Goal: Task Accomplishment & Management: Use online tool/utility

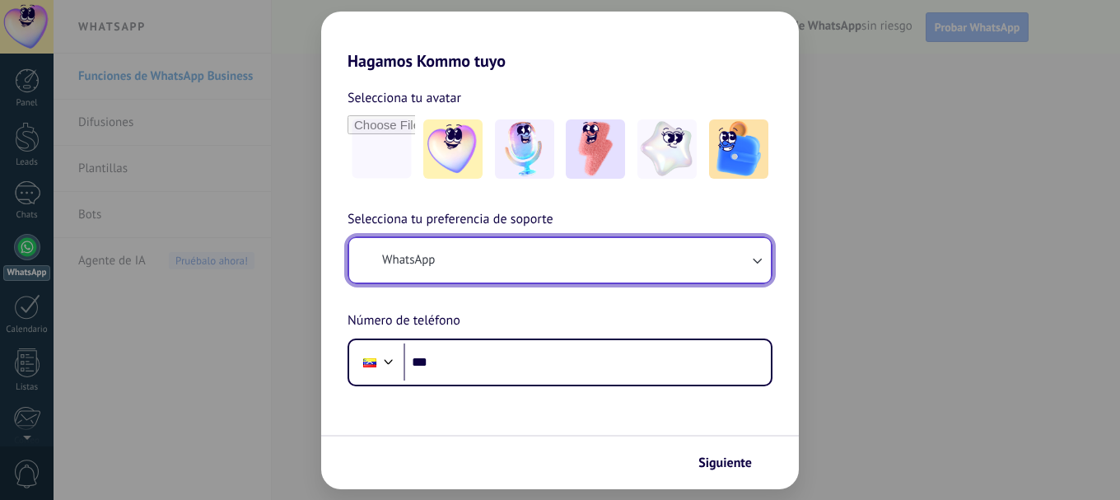
click at [462, 261] on button "WhatsApp" at bounding box center [560, 260] width 422 height 44
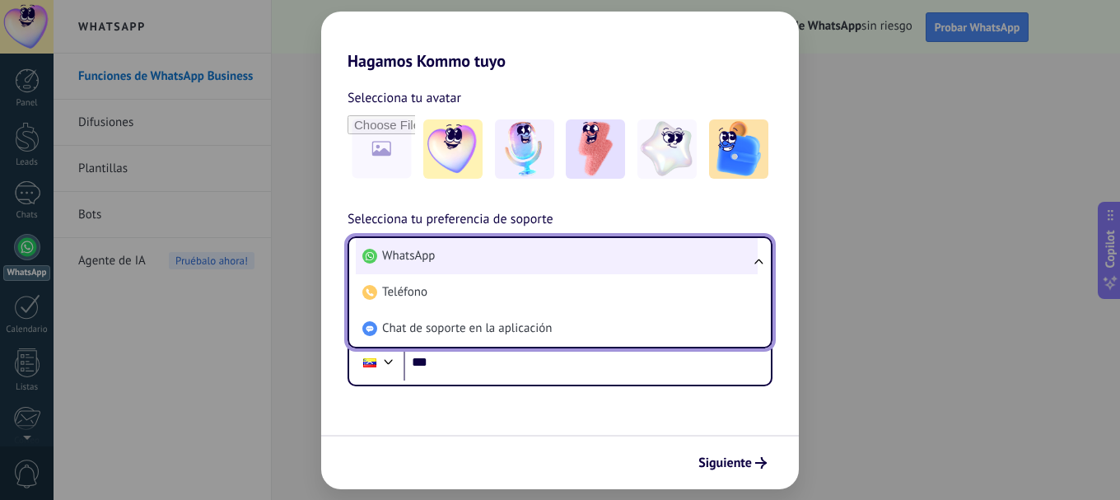
click at [421, 255] on span "WhatsApp" at bounding box center [408, 256] width 53 height 16
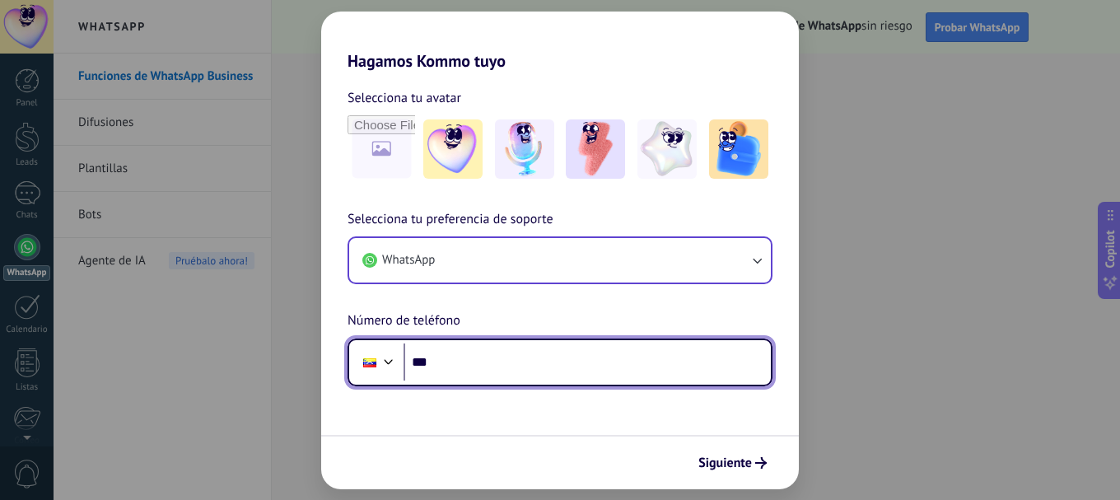
click at [454, 357] on input "***" at bounding box center [586, 362] width 367 height 38
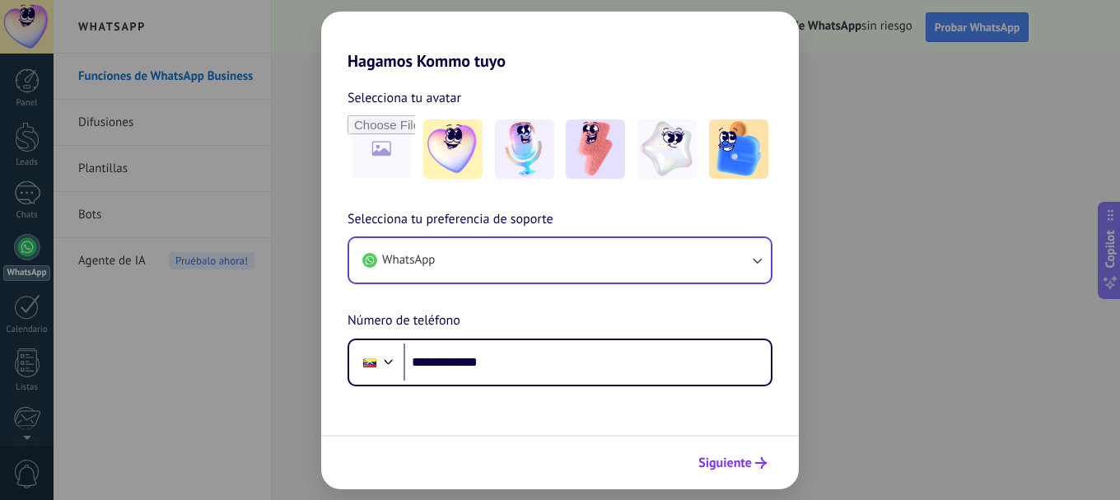
click at [734, 474] on button "Siguiente" at bounding box center [732, 463] width 83 height 28
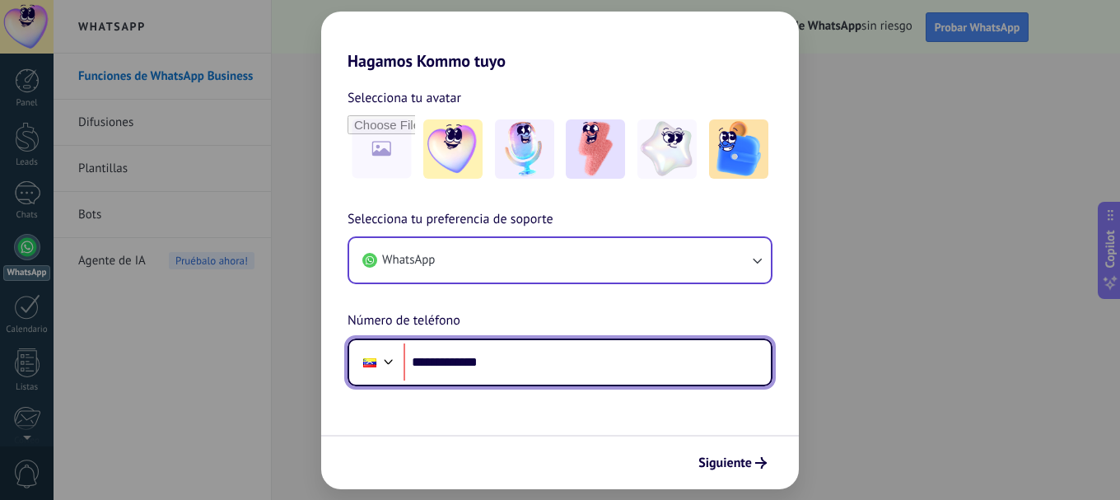
click at [440, 365] on input "**********" at bounding box center [586, 362] width 367 height 38
click at [487, 358] on input "**********" at bounding box center [586, 362] width 367 height 38
click at [439, 357] on input "**********" at bounding box center [586, 362] width 367 height 38
type input "**********"
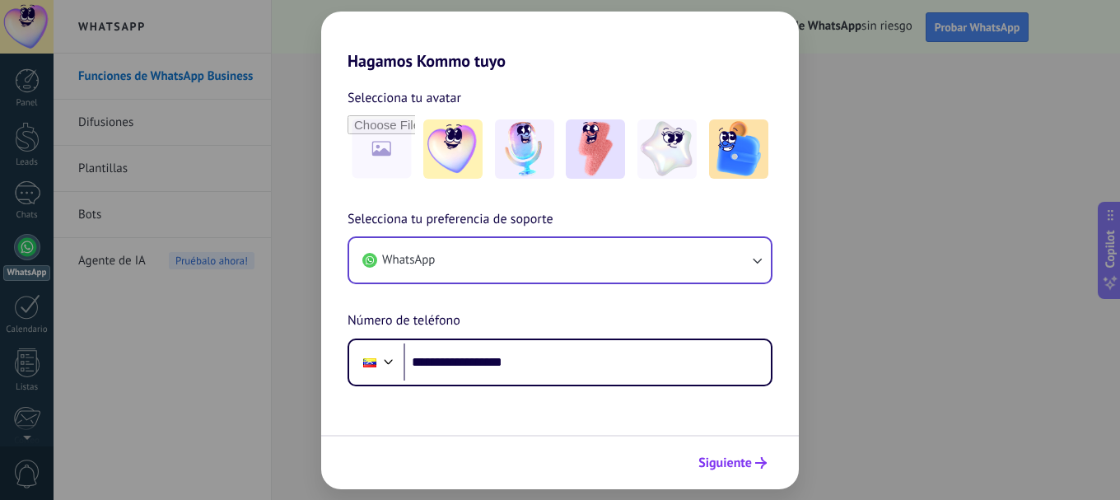
click at [739, 468] on span "Siguiente" at bounding box center [725, 463] width 54 height 12
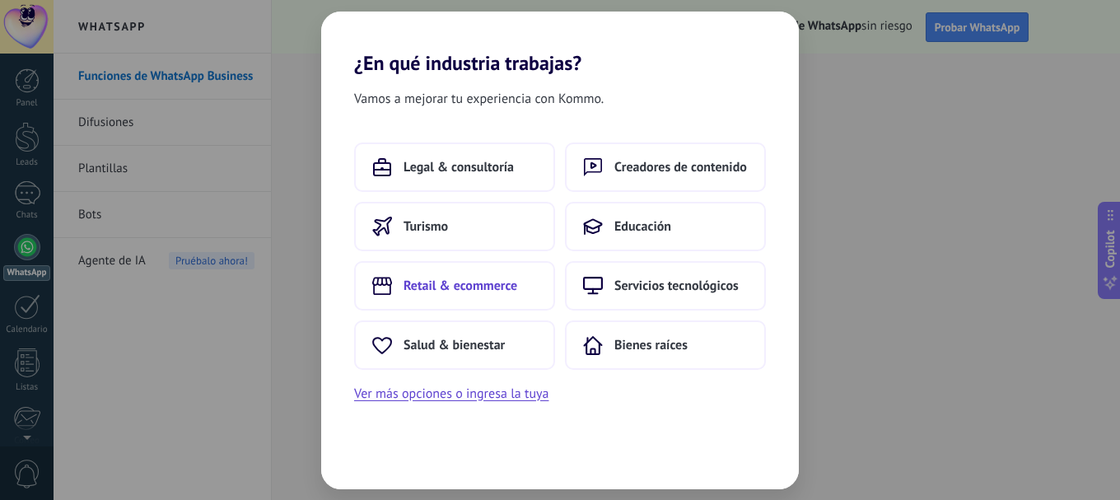
click at [444, 282] on span "Retail & ecommerce" at bounding box center [460, 285] width 114 height 16
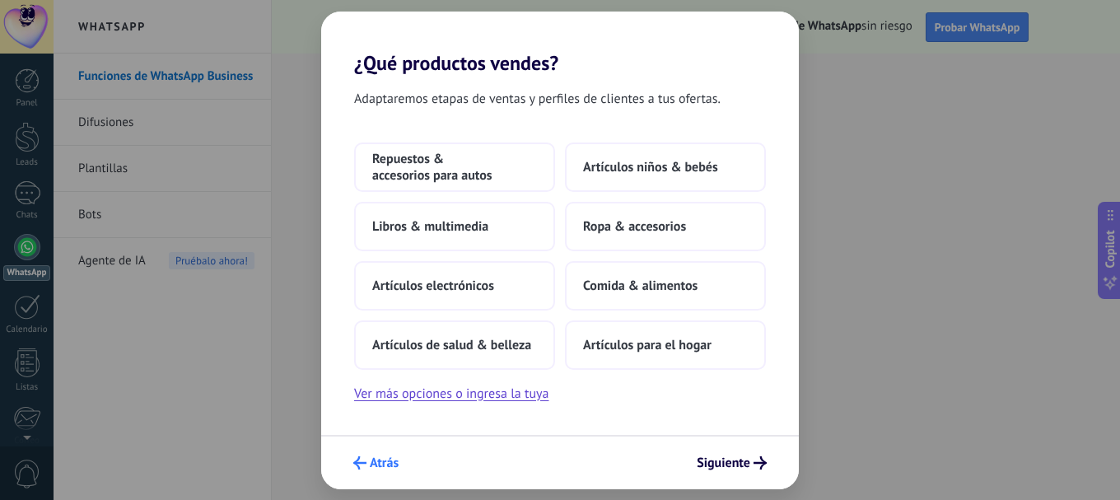
click at [372, 467] on span "Atrás" at bounding box center [384, 463] width 29 height 12
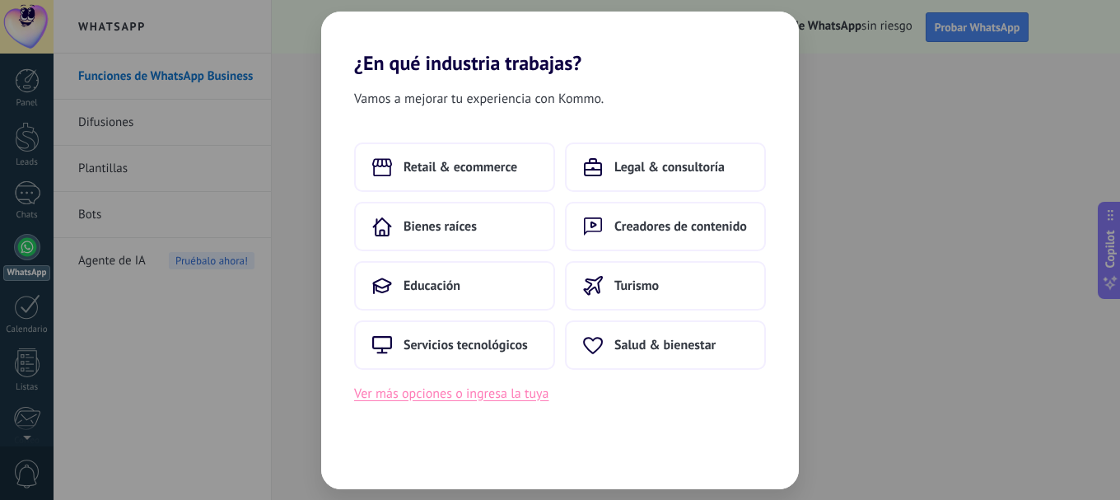
click at [418, 394] on button "Ver más opciones o ingresa la tuya" at bounding box center [451, 393] width 194 height 21
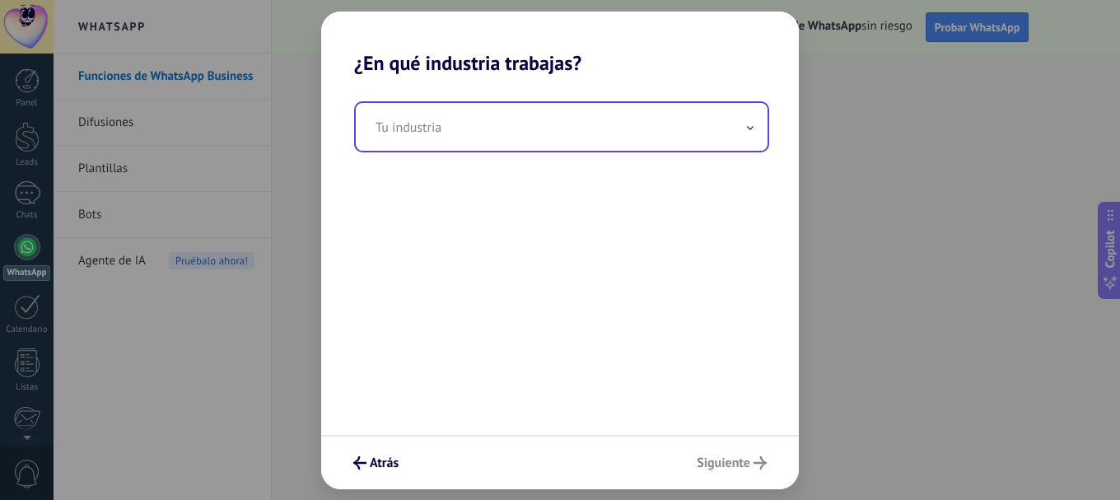
click at [751, 128] on icon at bounding box center [750, 128] width 7 height 4
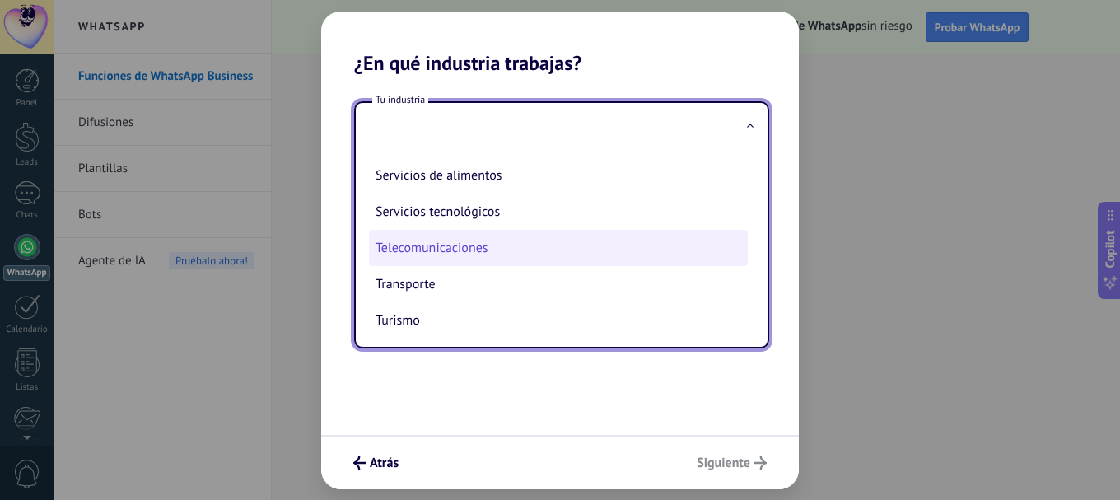
scroll to position [436, 0]
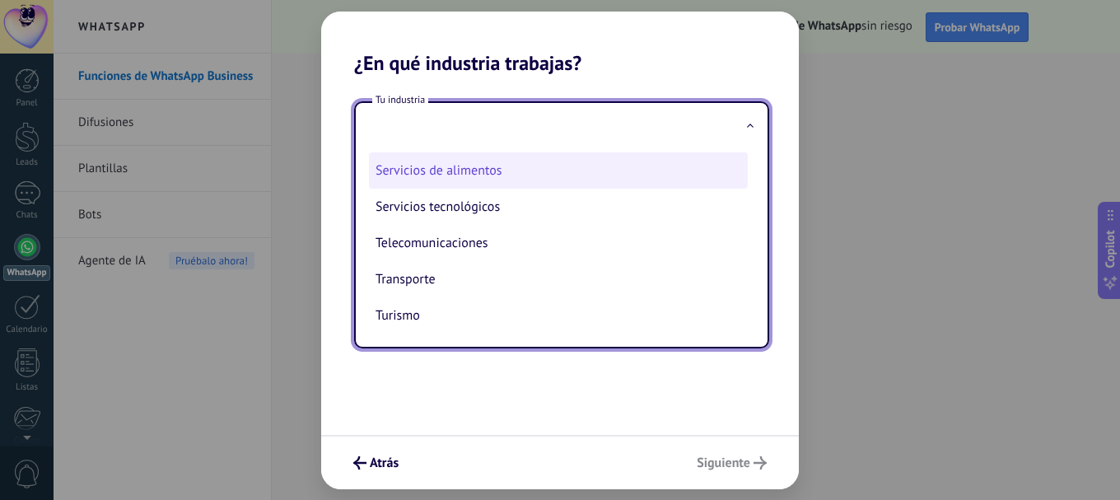
click at [440, 167] on li "Servicios de alimentos" at bounding box center [558, 170] width 379 height 36
type input "**********"
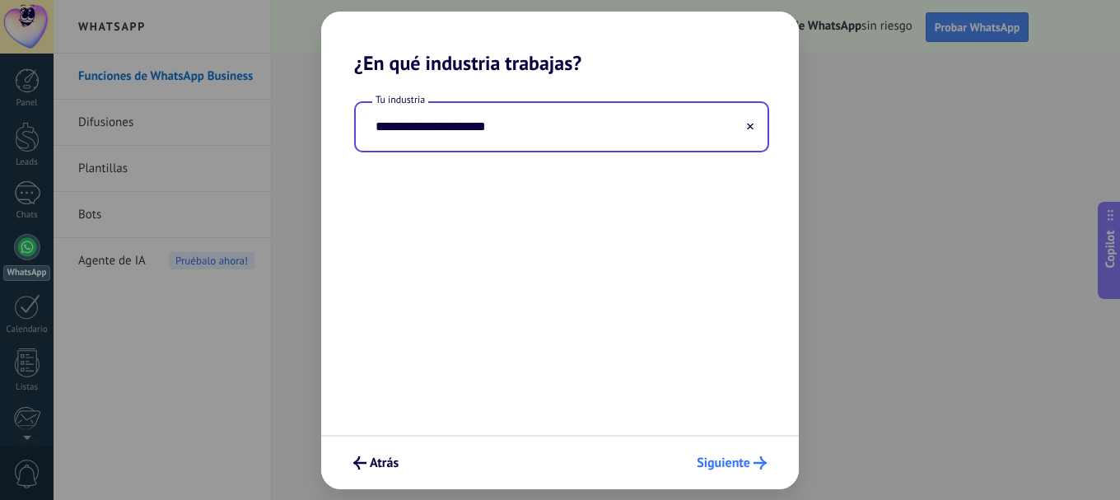
click at [722, 458] on span "Siguiente" at bounding box center [724, 463] width 54 height 12
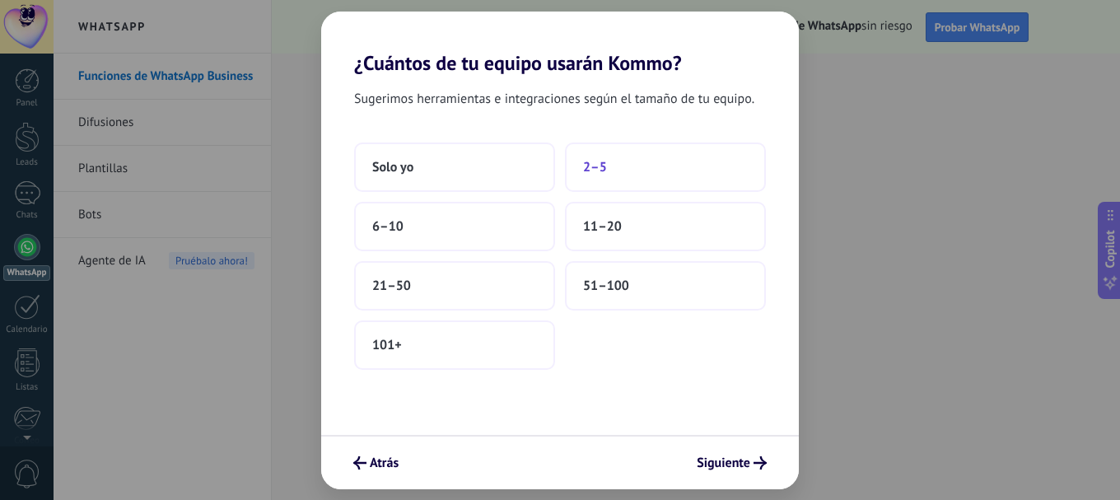
click at [601, 174] on span "2–5" at bounding box center [595, 167] width 24 height 16
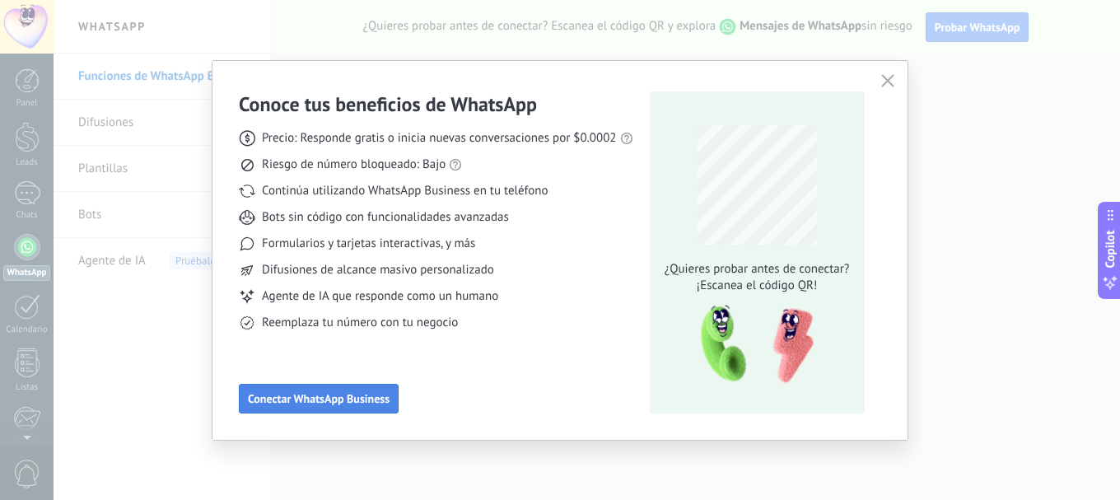
click at [360, 395] on span "Conectar WhatsApp Business" at bounding box center [319, 399] width 142 height 12
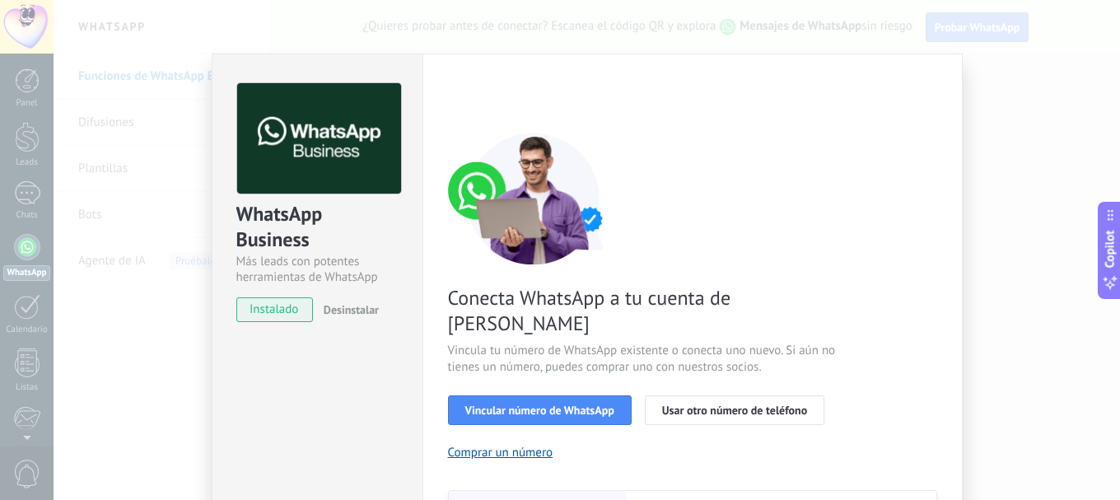
click at [281, 309] on span "instalado" at bounding box center [274, 309] width 75 height 25
click at [274, 314] on span "instalado" at bounding box center [274, 309] width 75 height 25
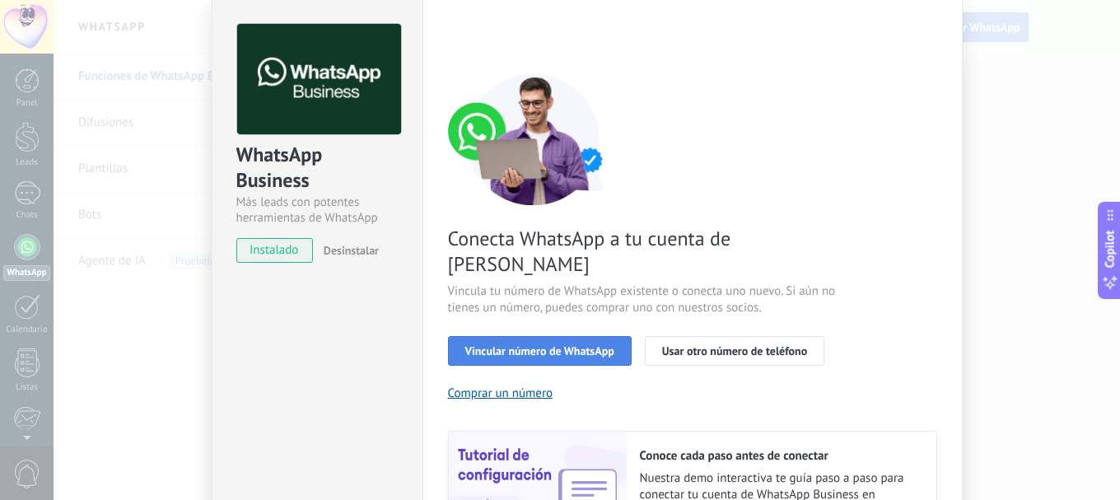
scroll to position [82, 0]
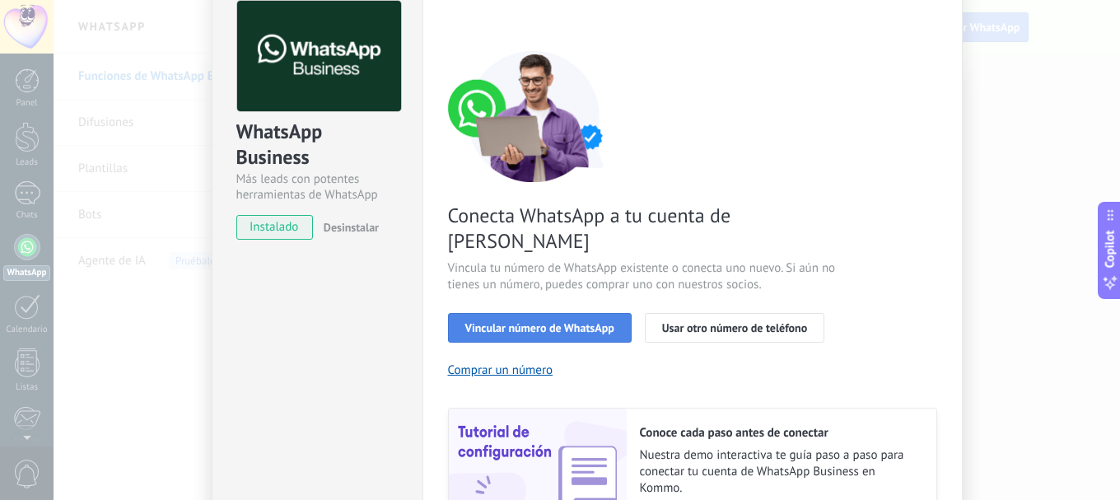
click at [566, 322] on span "Vincular número de WhatsApp" at bounding box center [539, 328] width 149 height 12
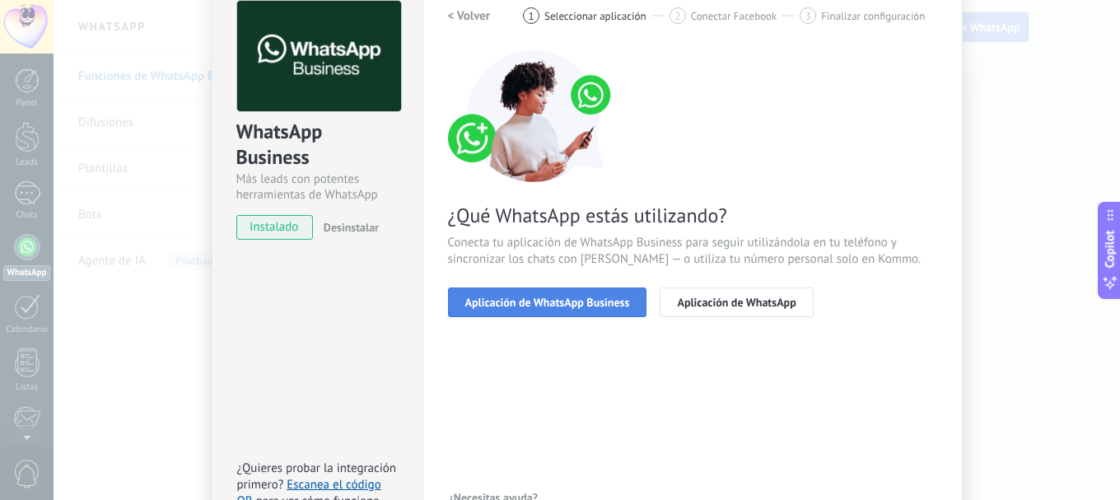
click at [556, 299] on span "Aplicación de WhatsApp Business" at bounding box center [547, 302] width 165 height 12
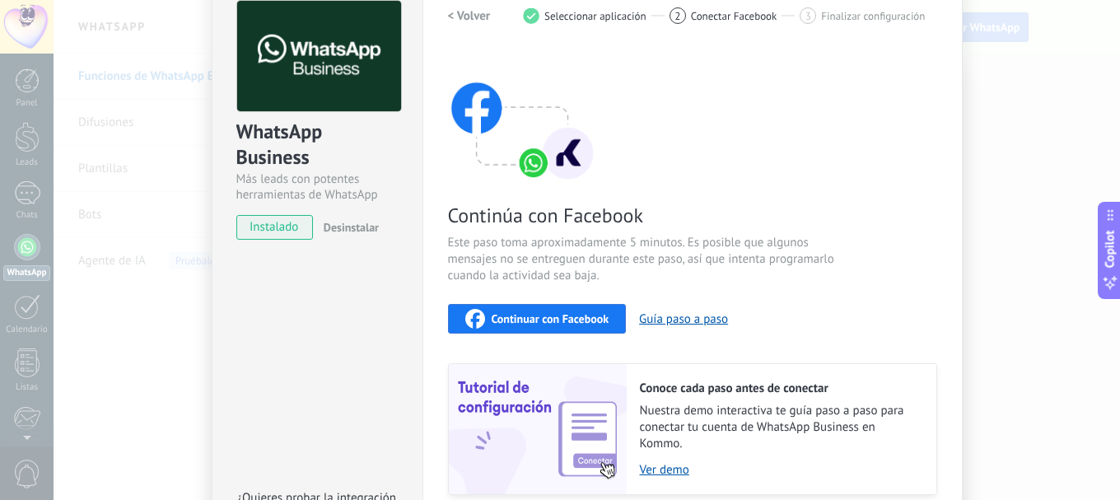
click at [555, 309] on div "Continuar con Facebook" at bounding box center [537, 319] width 144 height 20
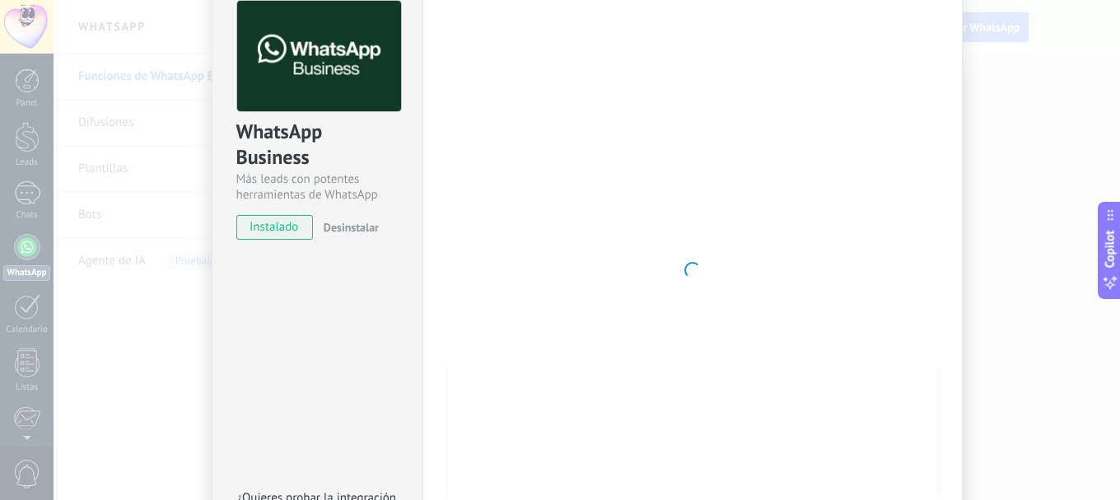
click at [909, 103] on div at bounding box center [692, 270] width 489 height 538
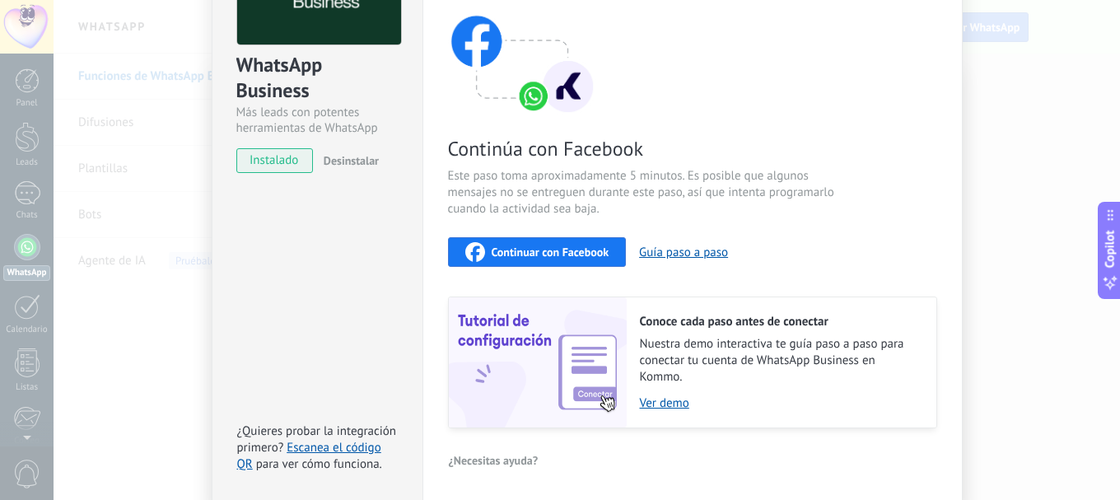
scroll to position [212, 0]
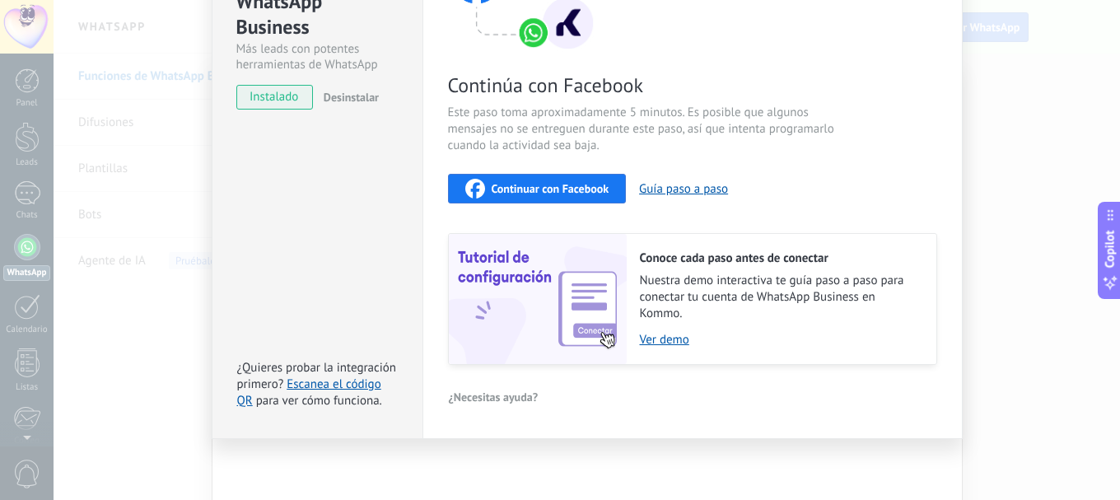
click at [977, 212] on div "WhatsApp Business Más leads con potentes herramientas de WhatsApp instalado Des…" at bounding box center [587, 250] width 1066 height 500
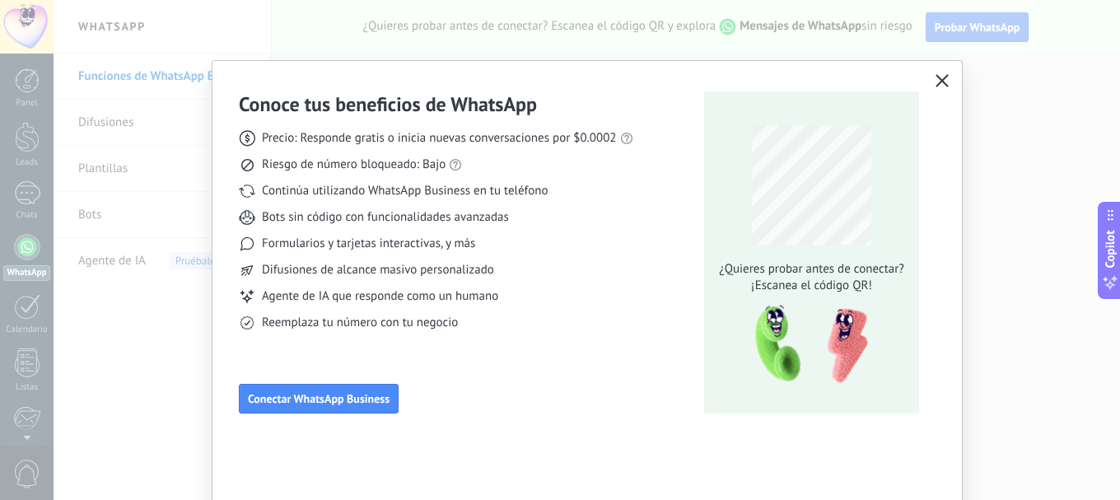
scroll to position [0, 0]
click at [944, 74] on button "button" at bounding box center [941, 81] width 21 height 23
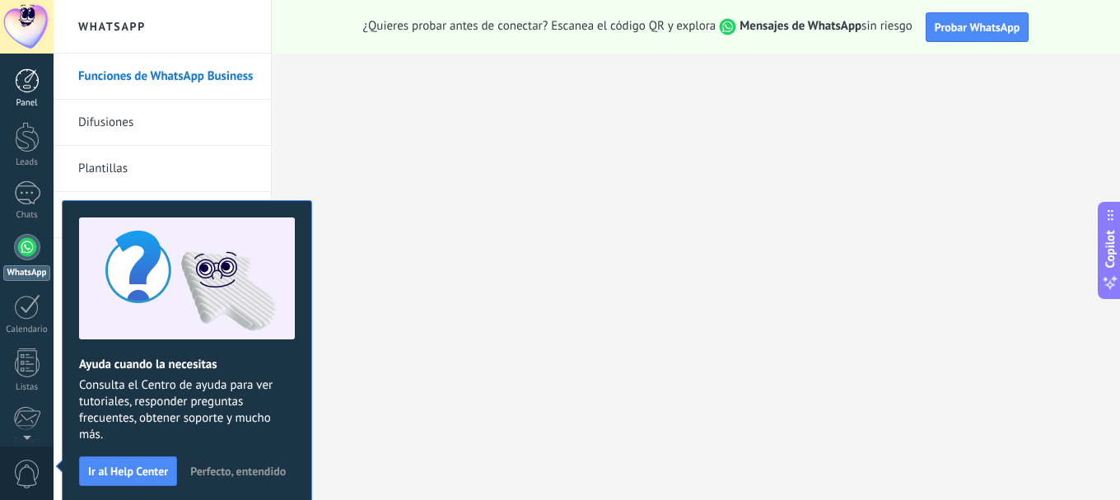
click at [40, 81] on link "Panel" at bounding box center [27, 88] width 54 height 40
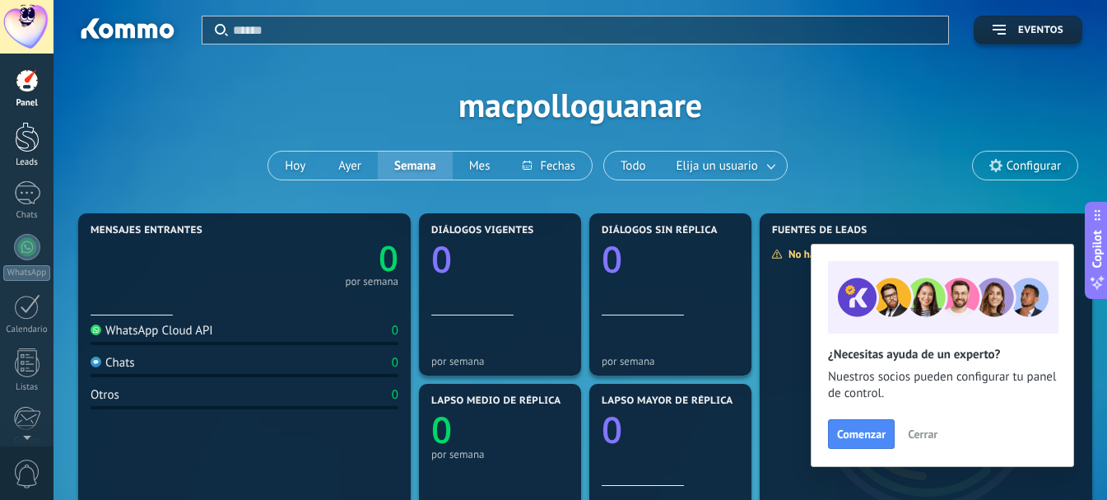
click at [40, 144] on link "Leads" at bounding box center [27, 145] width 54 height 46
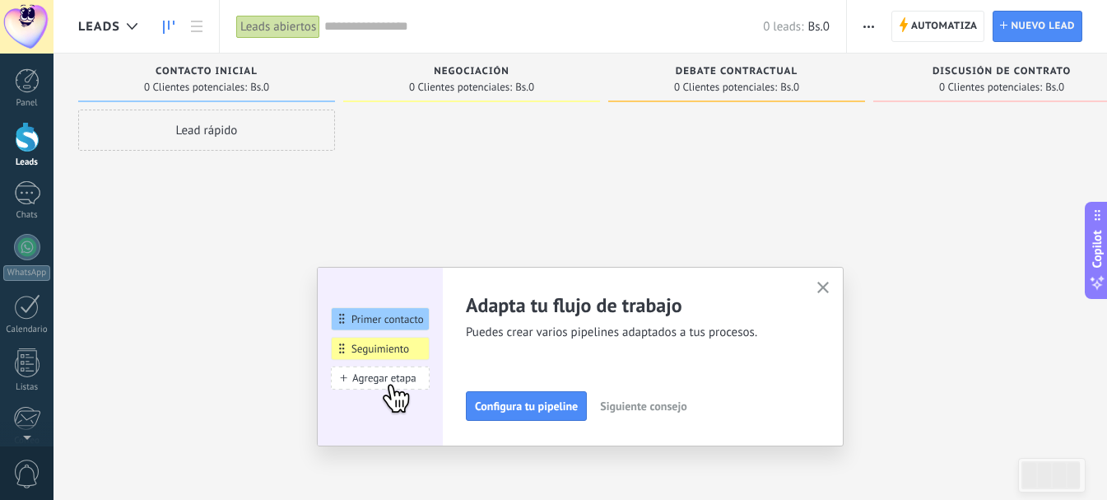
click at [830, 290] on icon "button" at bounding box center [824, 288] width 12 height 12
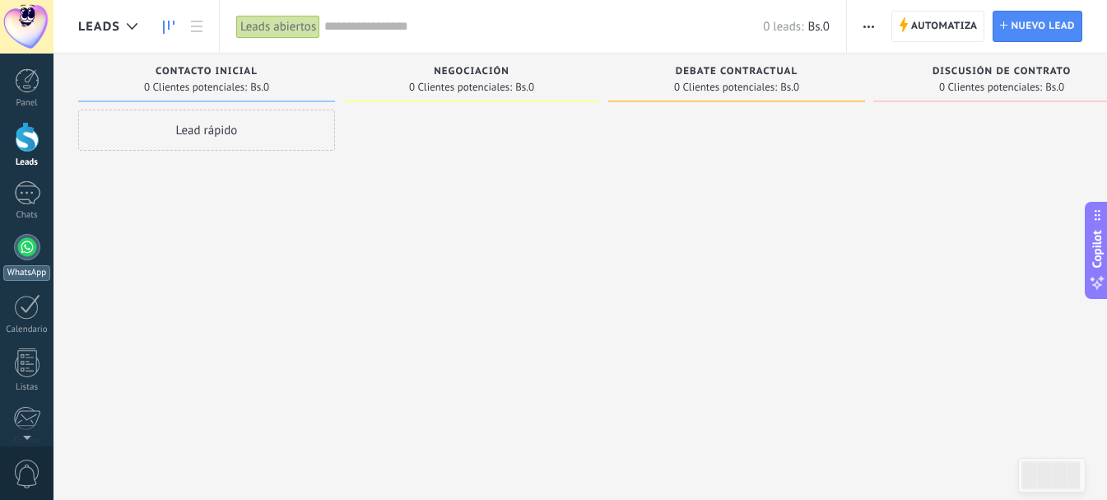
click at [26, 255] on div at bounding box center [27, 247] width 26 height 26
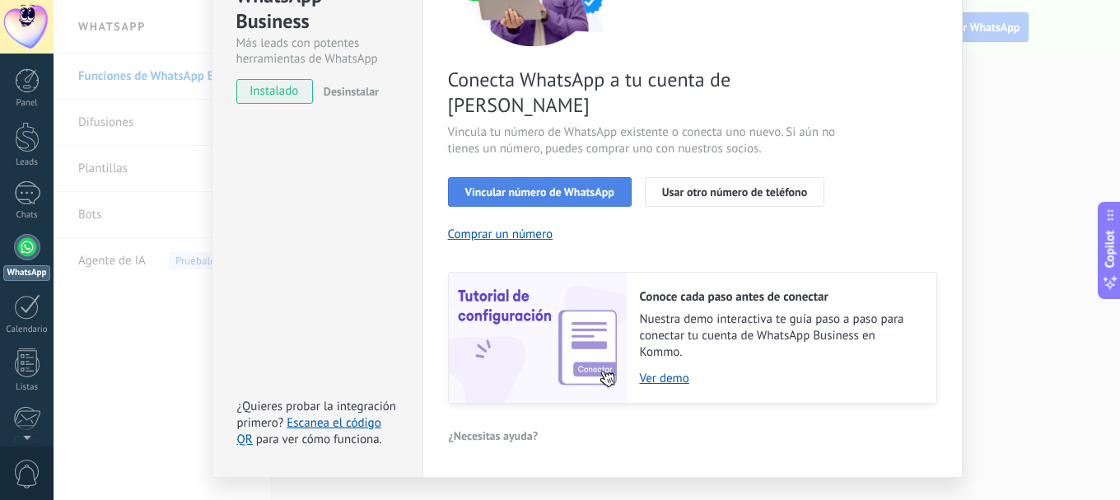
scroll to position [231, 0]
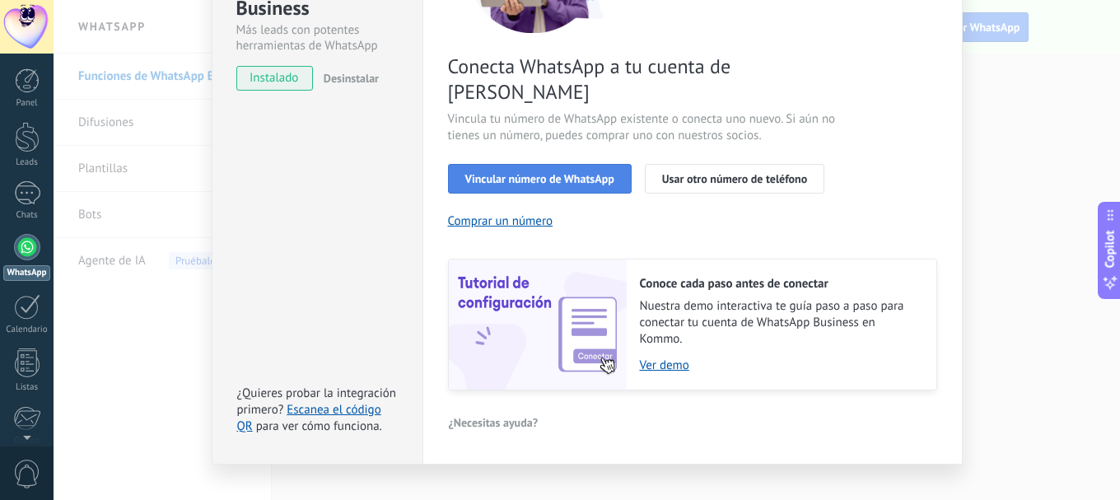
click at [518, 173] on span "Vincular número de WhatsApp" at bounding box center [539, 179] width 149 height 12
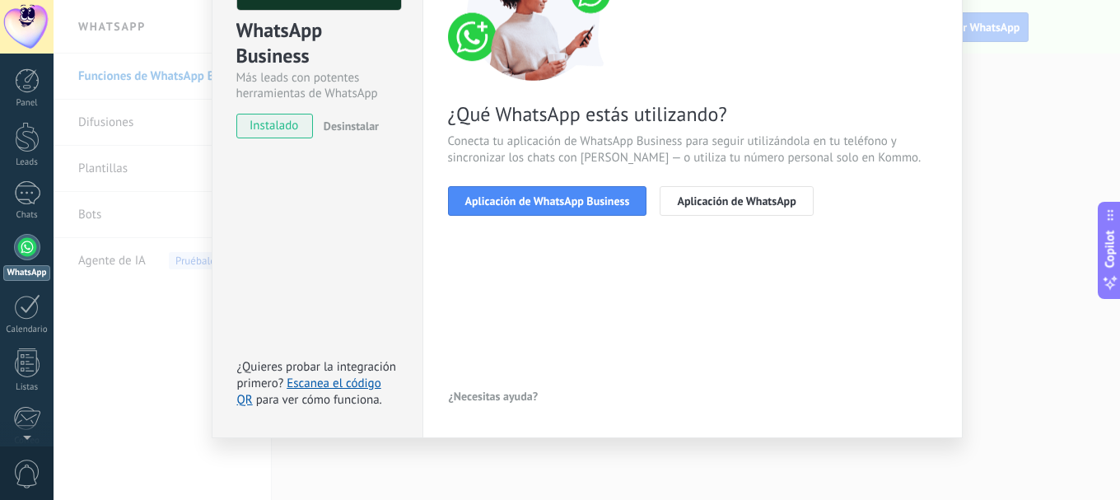
scroll to position [184, 0]
click at [607, 195] on span "Aplicación de WhatsApp Business" at bounding box center [547, 201] width 165 height 12
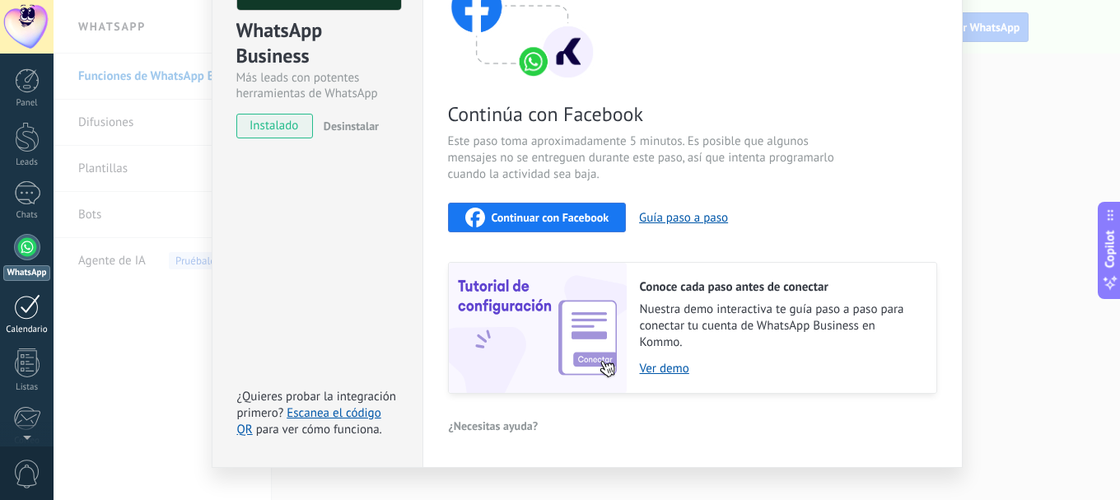
click at [20, 306] on div at bounding box center [27, 307] width 26 height 26
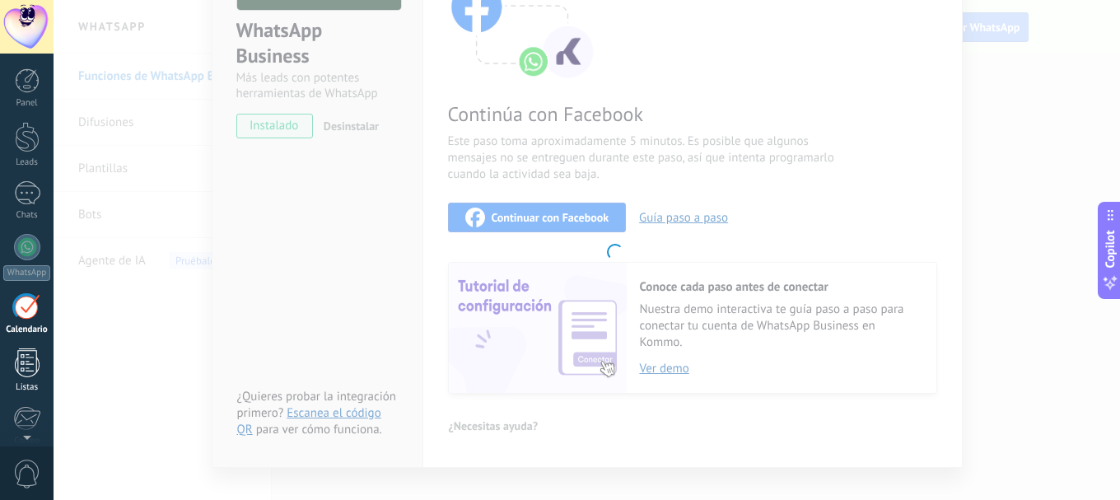
click at [26, 357] on div at bounding box center [27, 362] width 25 height 29
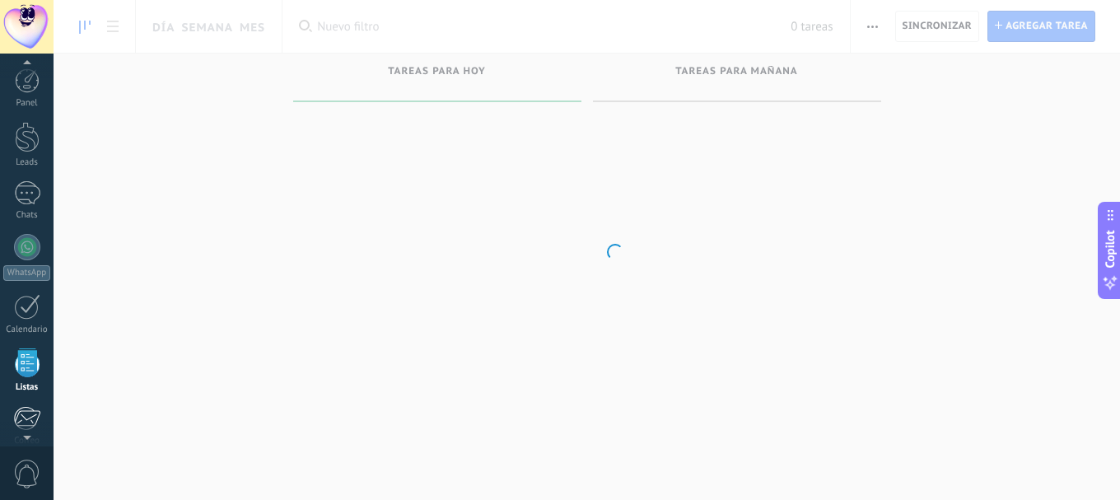
scroll to position [2, 0]
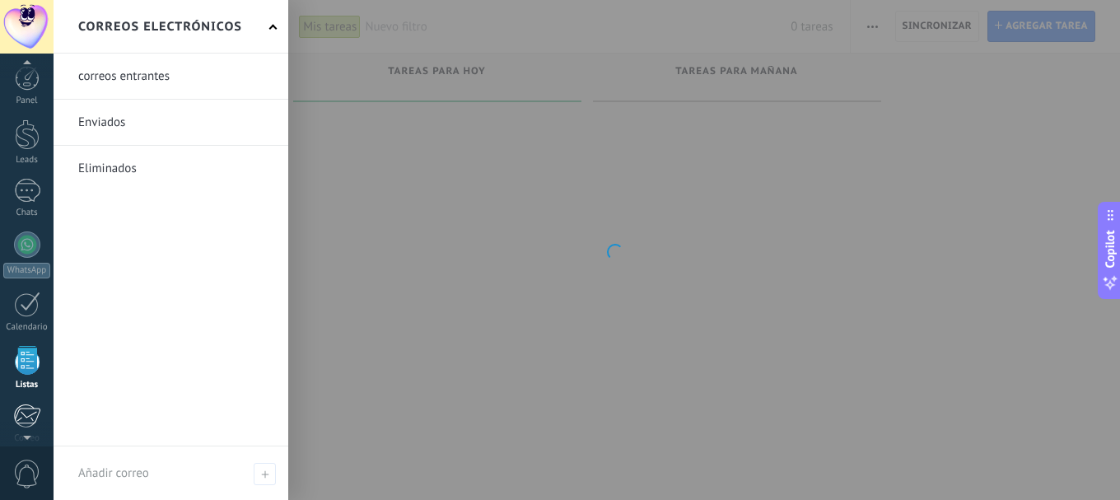
click at [31, 417] on div at bounding box center [26, 415] width 27 height 25
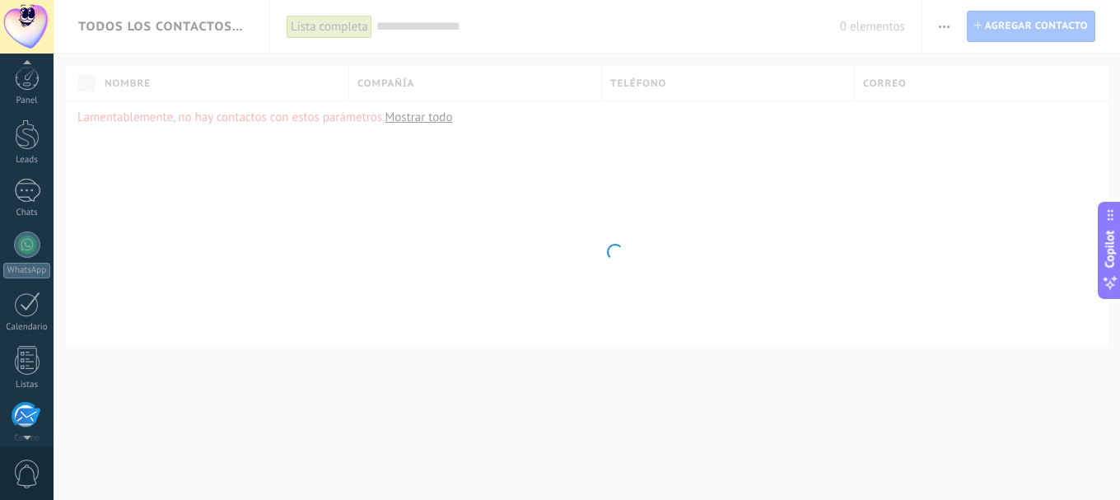
scroll to position [160, 0]
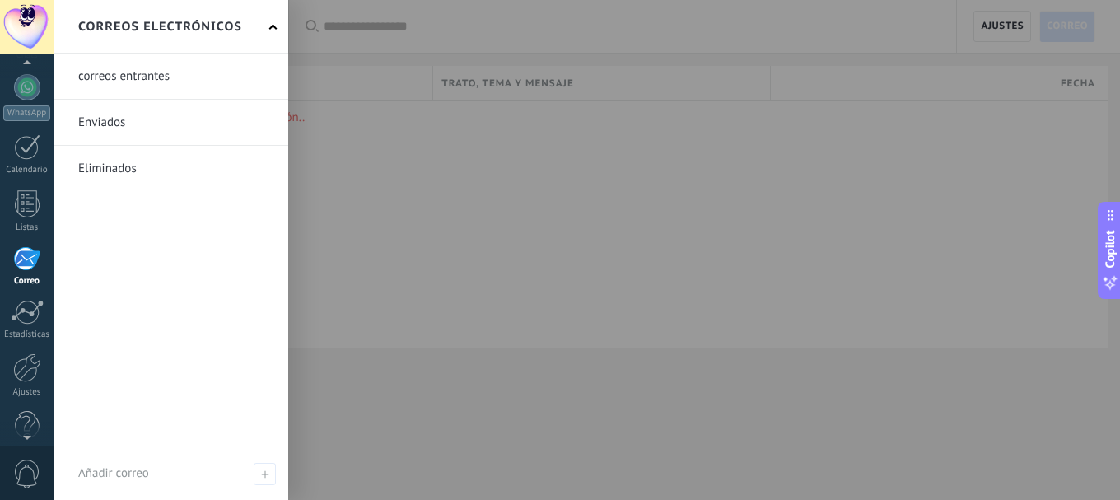
click at [29, 271] on link "Correo" at bounding box center [27, 266] width 54 height 40
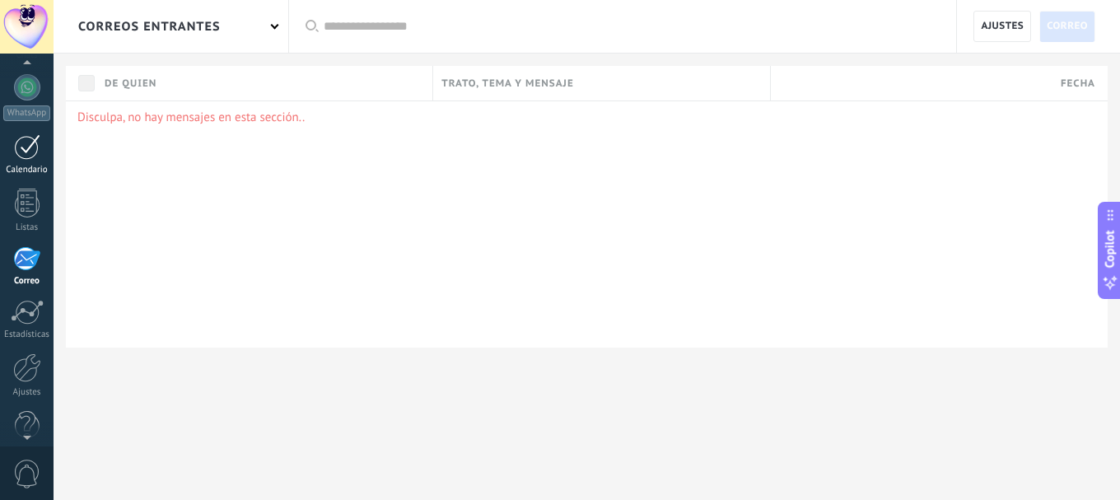
click at [32, 147] on div at bounding box center [27, 147] width 26 height 26
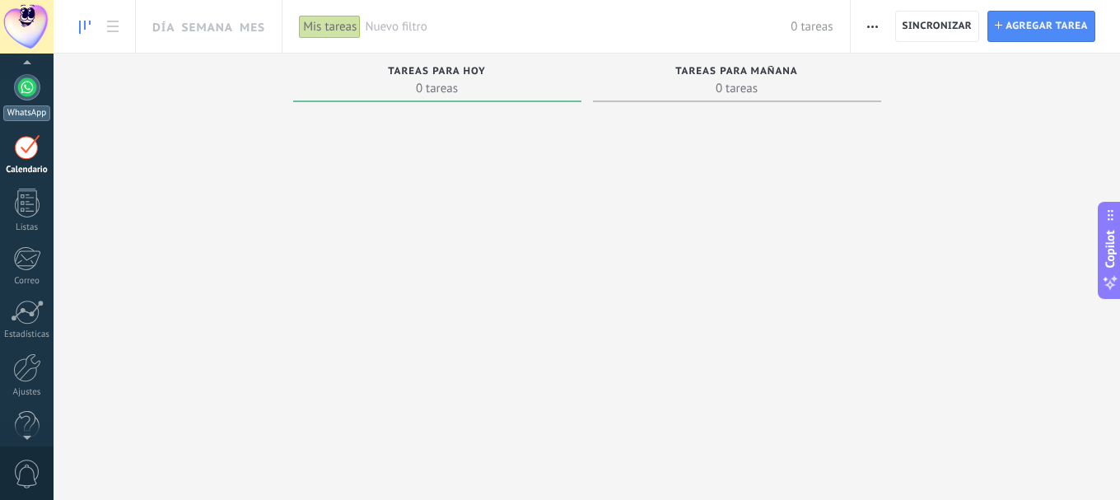
click at [26, 86] on div at bounding box center [27, 87] width 26 height 26
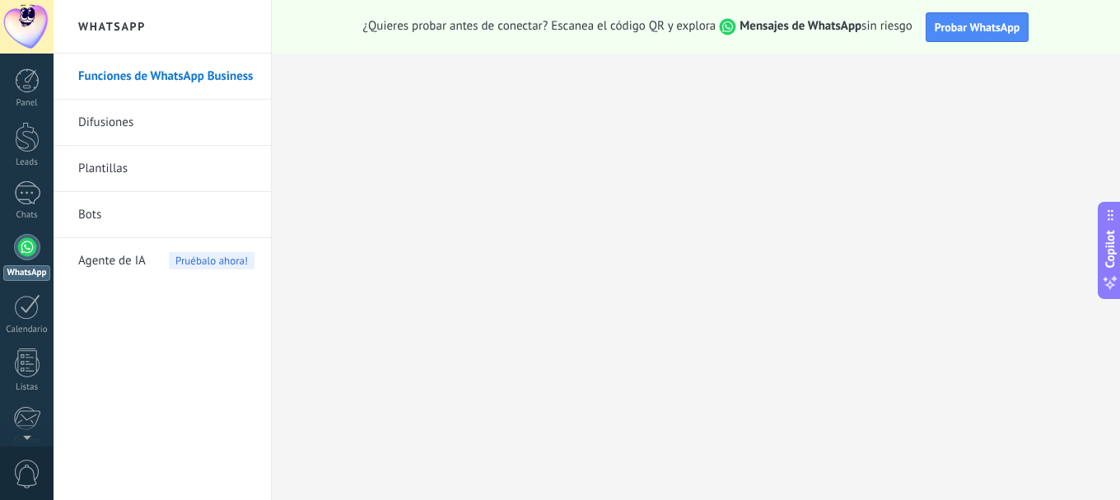
click at [108, 217] on link "Bots" at bounding box center [166, 215] width 176 height 46
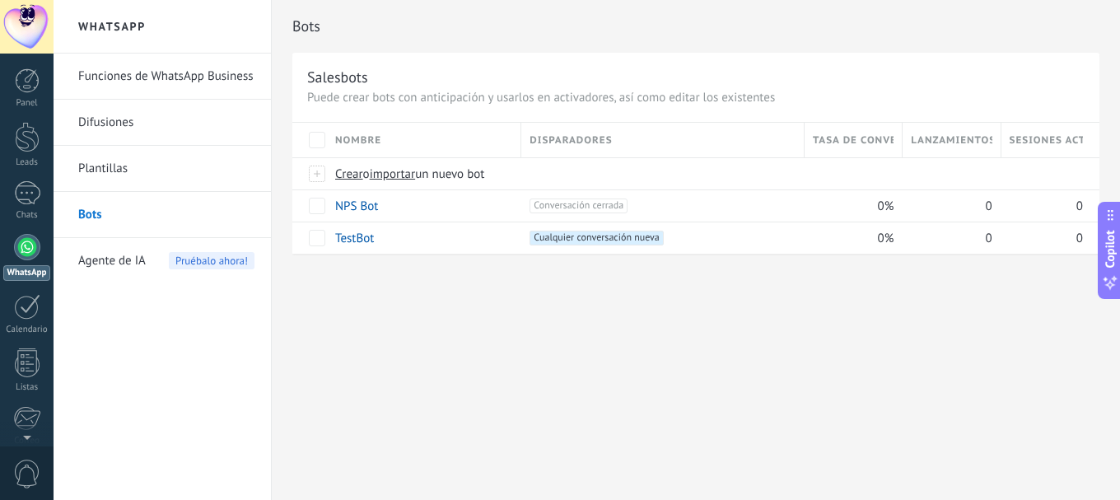
click at [104, 262] on span "Agente de IA" at bounding box center [112, 261] width 68 height 46
